Goal: Transaction & Acquisition: Purchase product/service

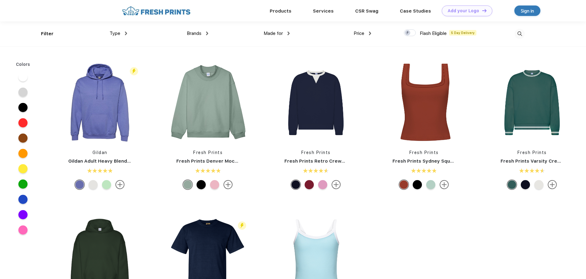
scroll to position [0, 0]
click at [324, 131] on img at bounding box center [316, 103] width 82 height 82
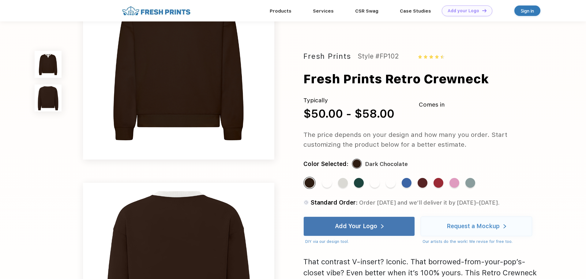
scroll to position [92, 0]
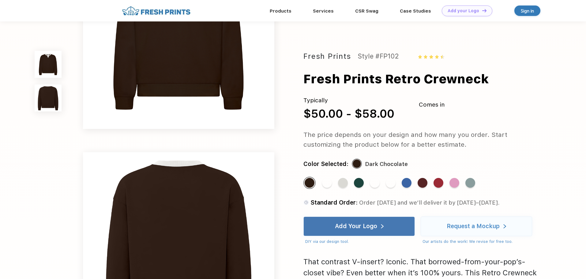
click at [468, 140] on div "The price depends on your design and how many you order. Start customizing the …" at bounding box center [424, 140] width 241 height 20
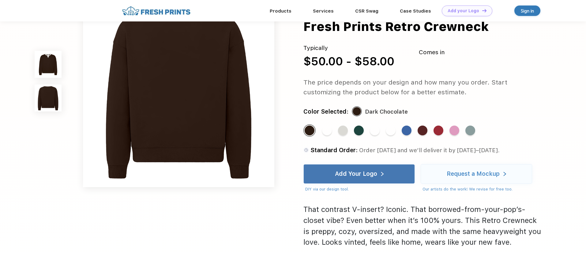
scroll to position [153, 0]
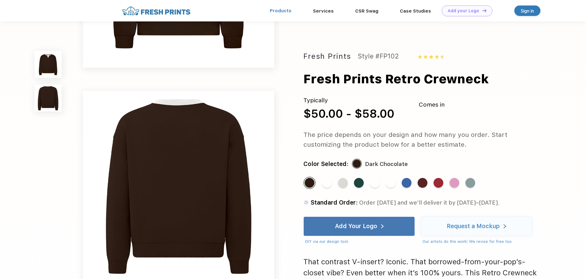
click at [288, 12] on link "Products" at bounding box center [281, 11] width 22 height 6
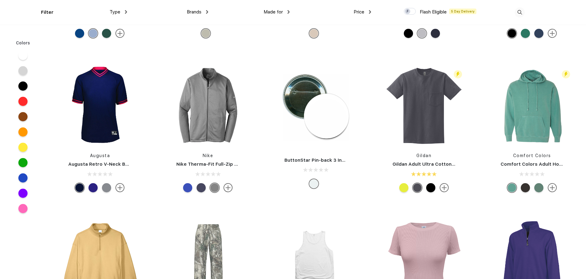
scroll to position [1532, 0]
